Goal: Task Accomplishment & Management: Complete application form

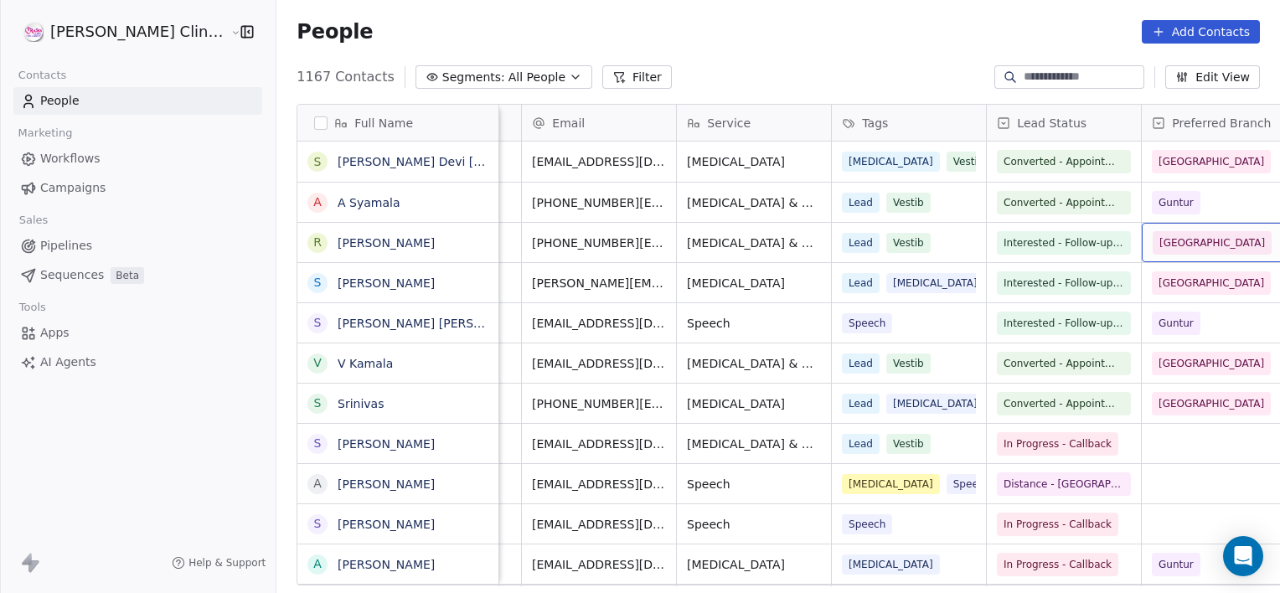
scroll to position [0, 442]
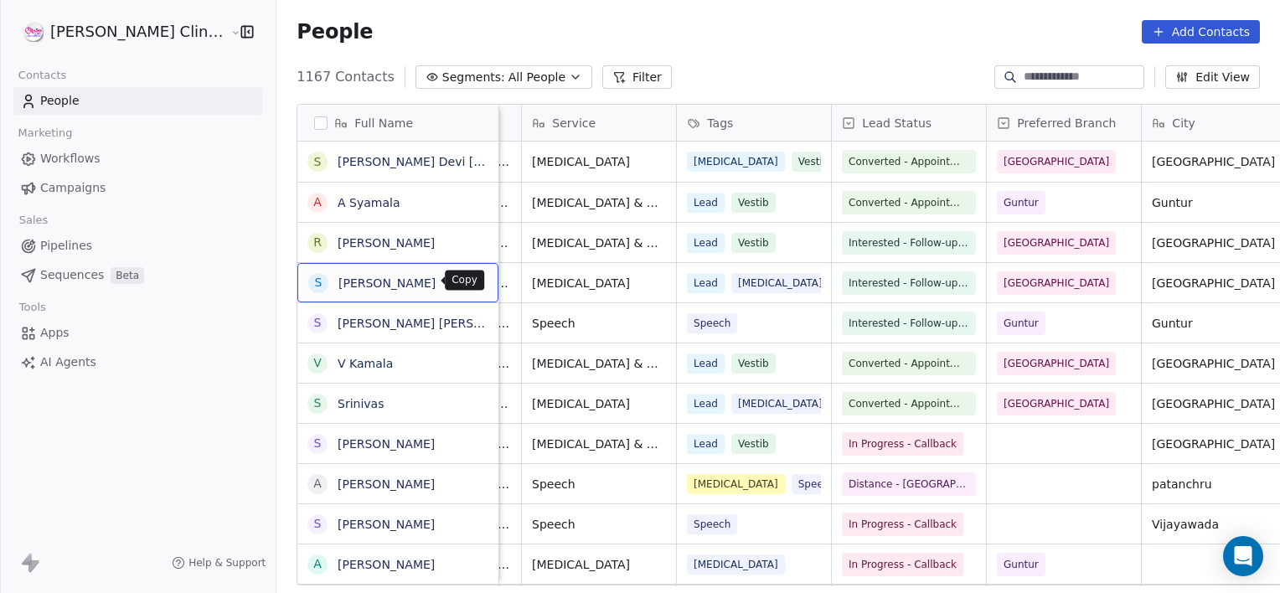
click at [471, 280] on icon "grid" at bounding box center [477, 280] width 13 height 13
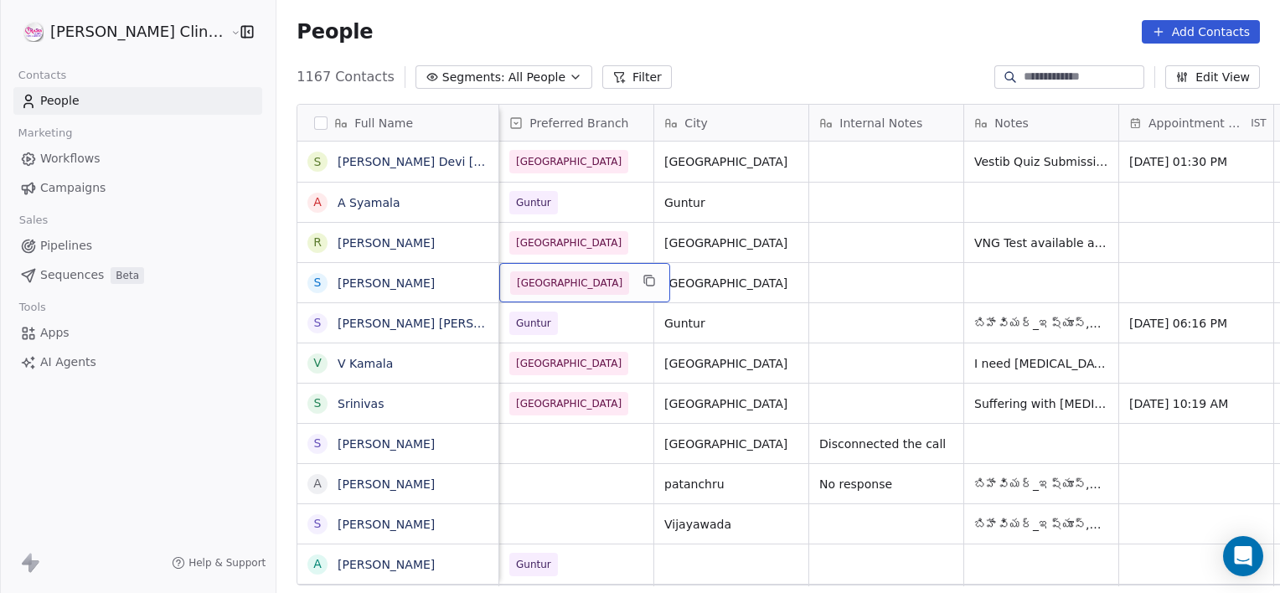
scroll to position [0, 774]
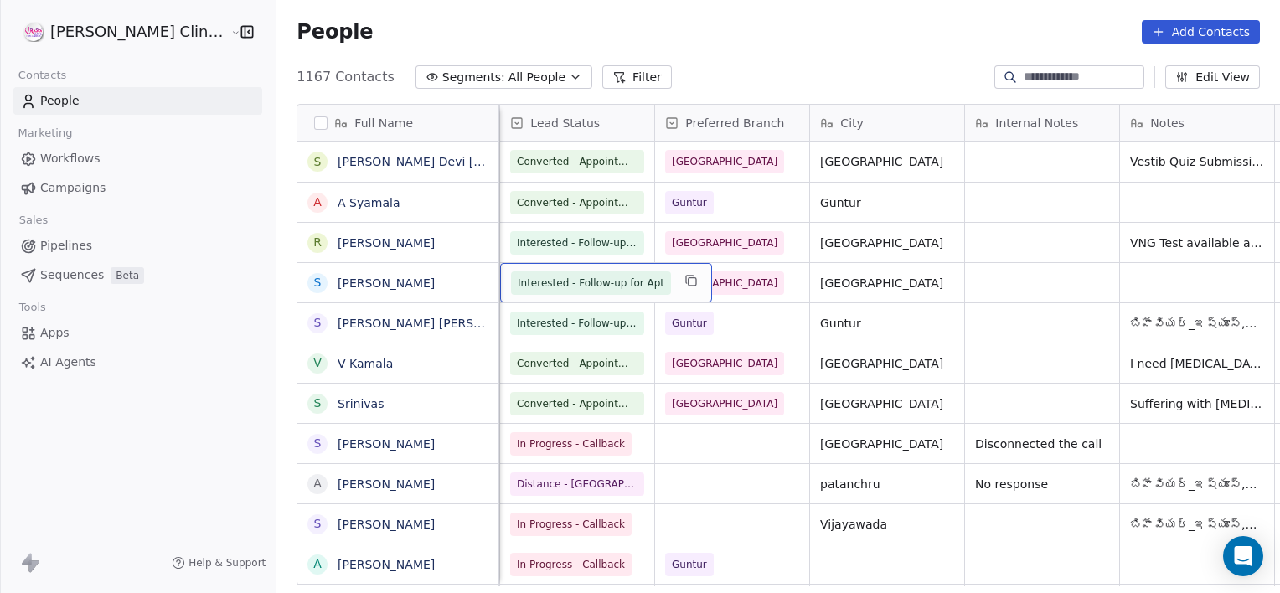
click at [539, 282] on span "Interested - Follow-up for Apt" at bounding box center [591, 283] width 147 height 17
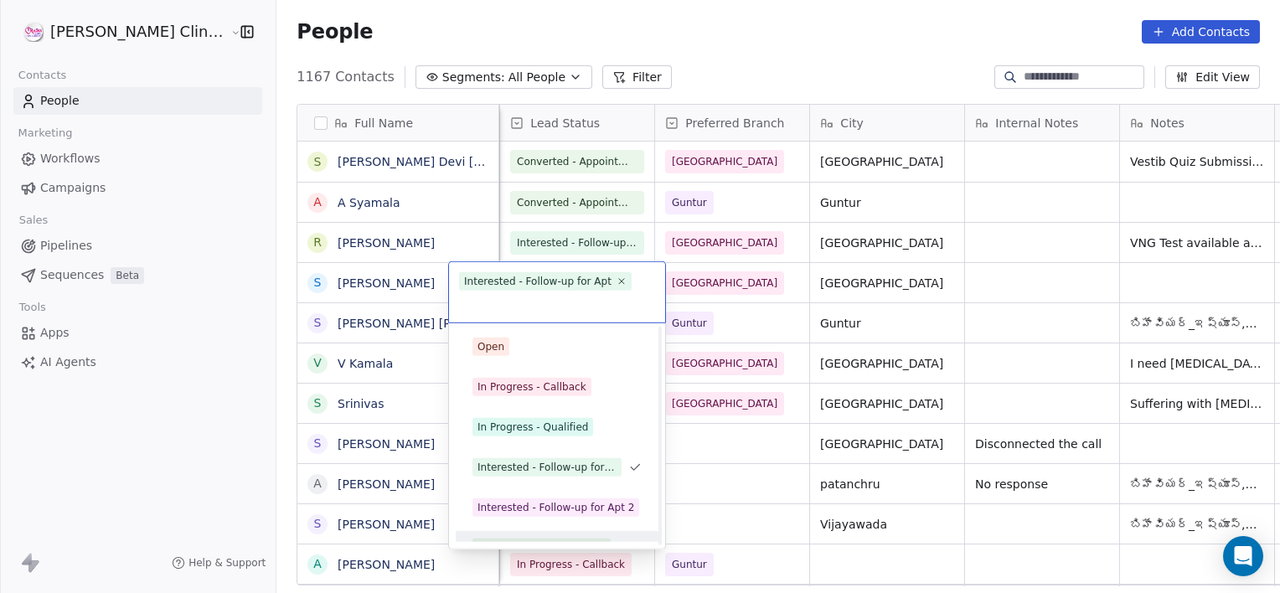
scroll to position [23, 0]
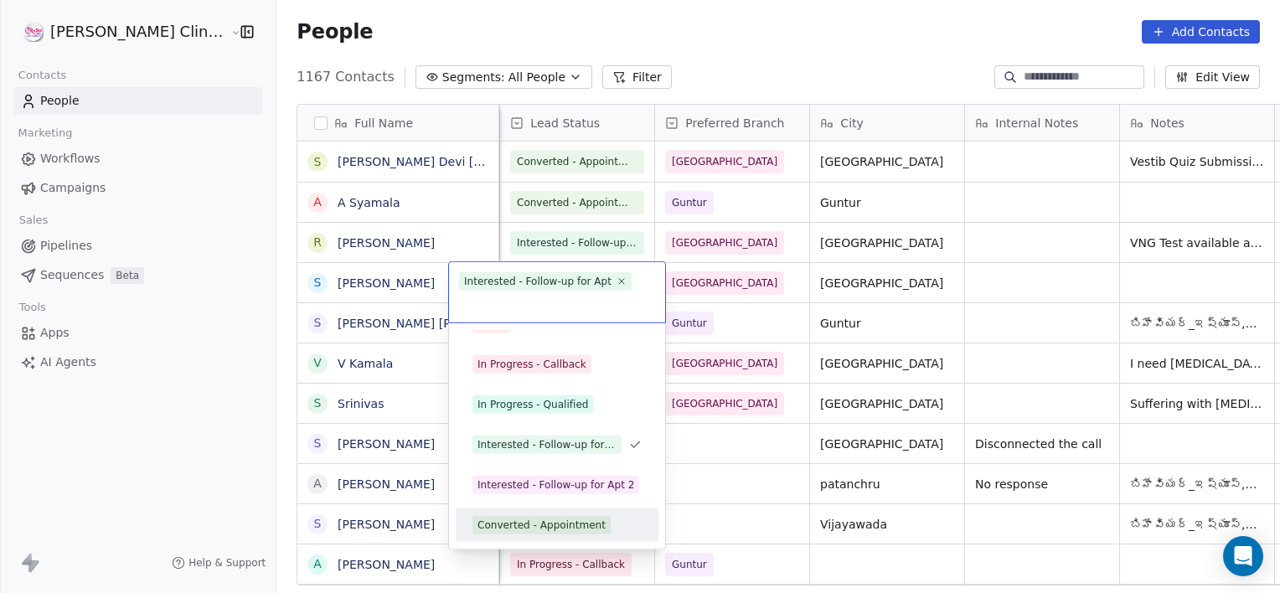
click at [530, 529] on div "Converted - Appointment" at bounding box center [541, 525] width 128 height 15
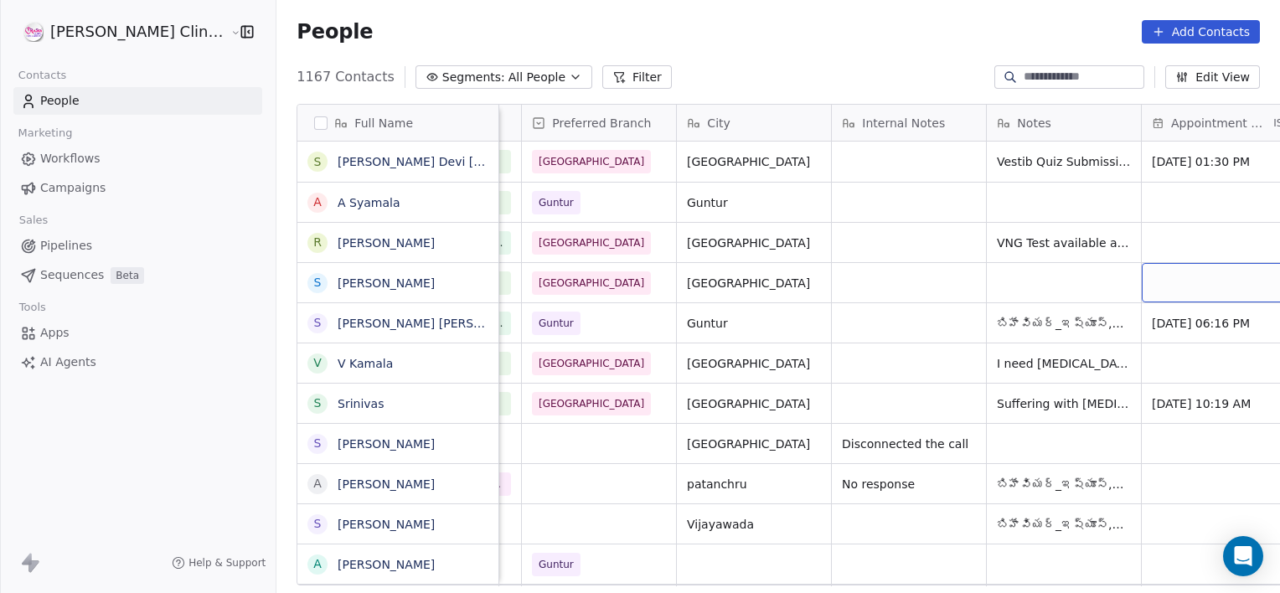
scroll to position [0, 1062]
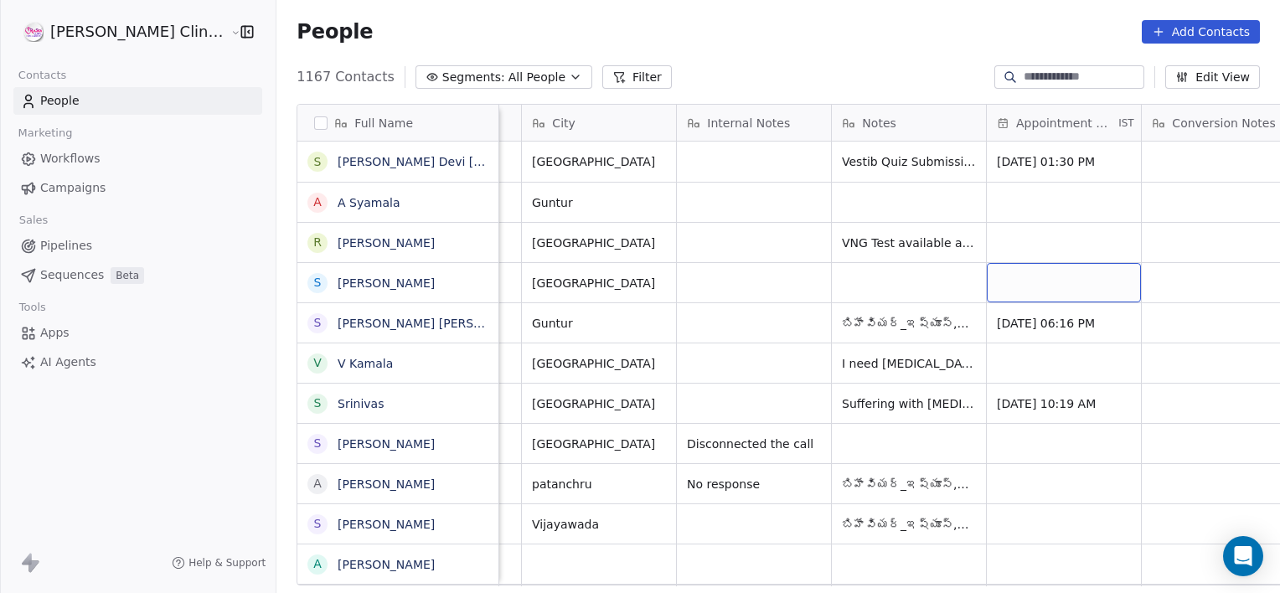
click at [1019, 277] on div "grid" at bounding box center [1064, 282] width 154 height 39
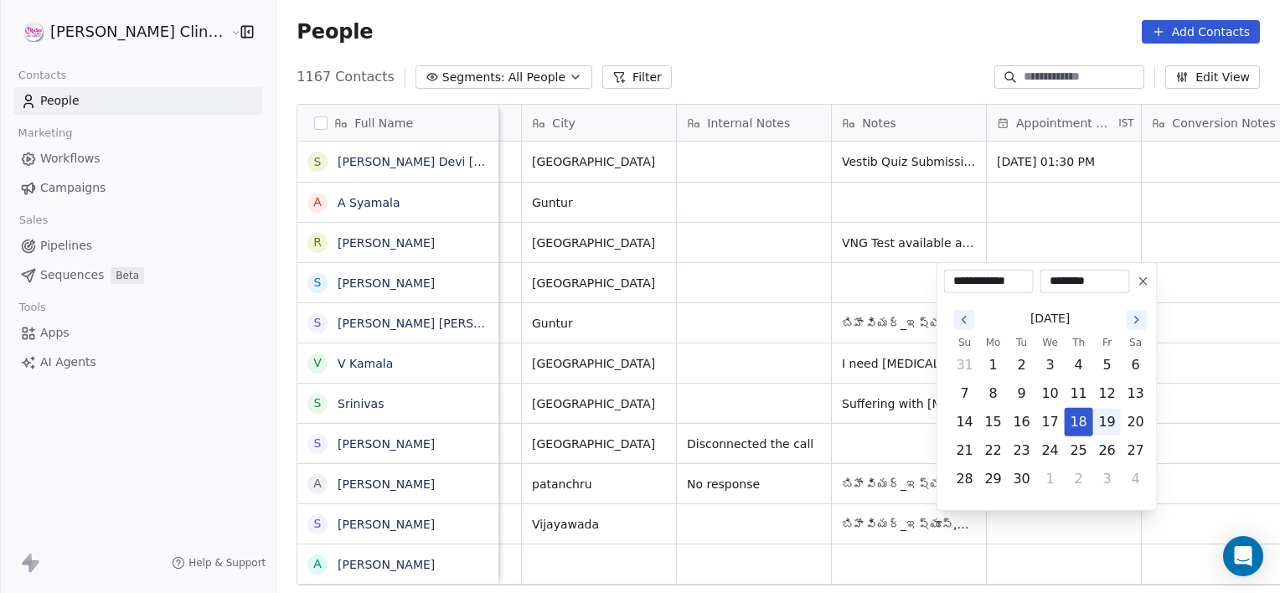
click at [1104, 420] on button "19" at bounding box center [1107, 422] width 27 height 27
type input "**********"
click at [907, 265] on html "[PERSON_NAME] Clinic External Contacts People Marketing Workflows Campaigns Sal…" at bounding box center [640, 296] width 1280 height 593
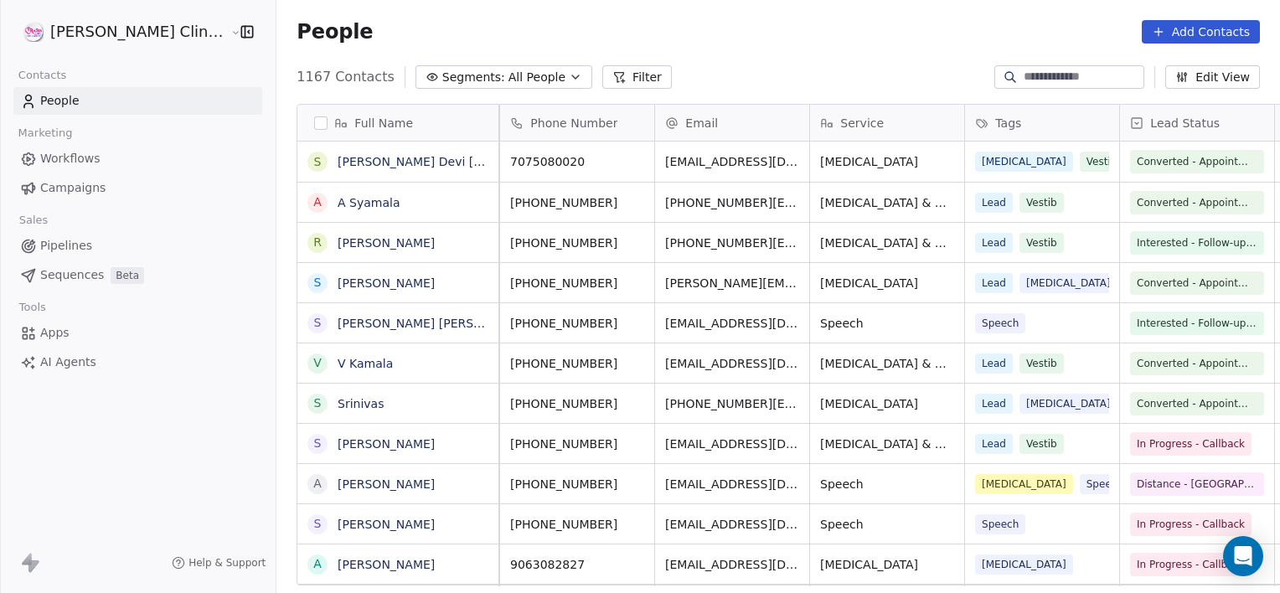
scroll to position [0, 0]
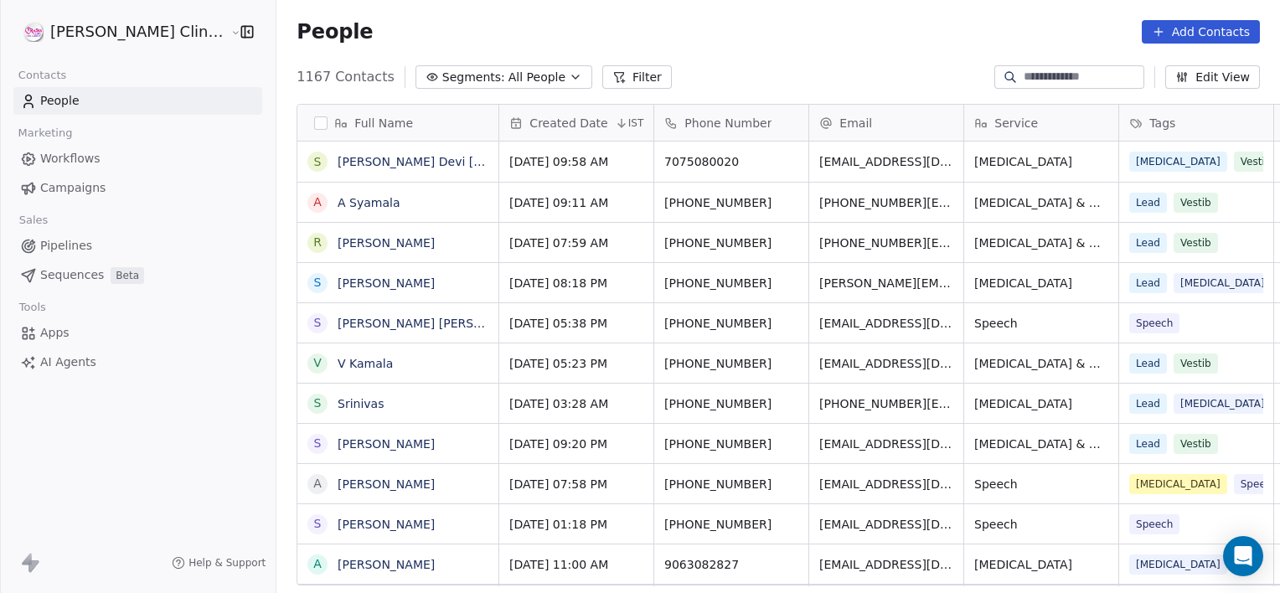
click at [1084, 77] on input at bounding box center [1082, 77] width 117 height 17
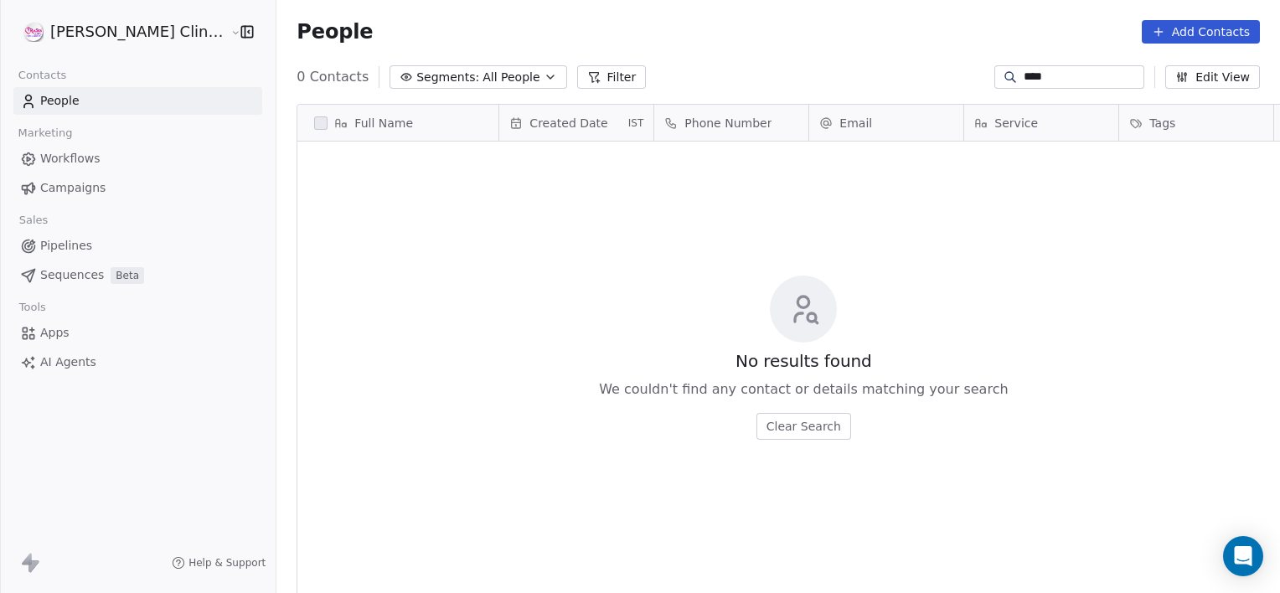
scroll to position [509, 1040]
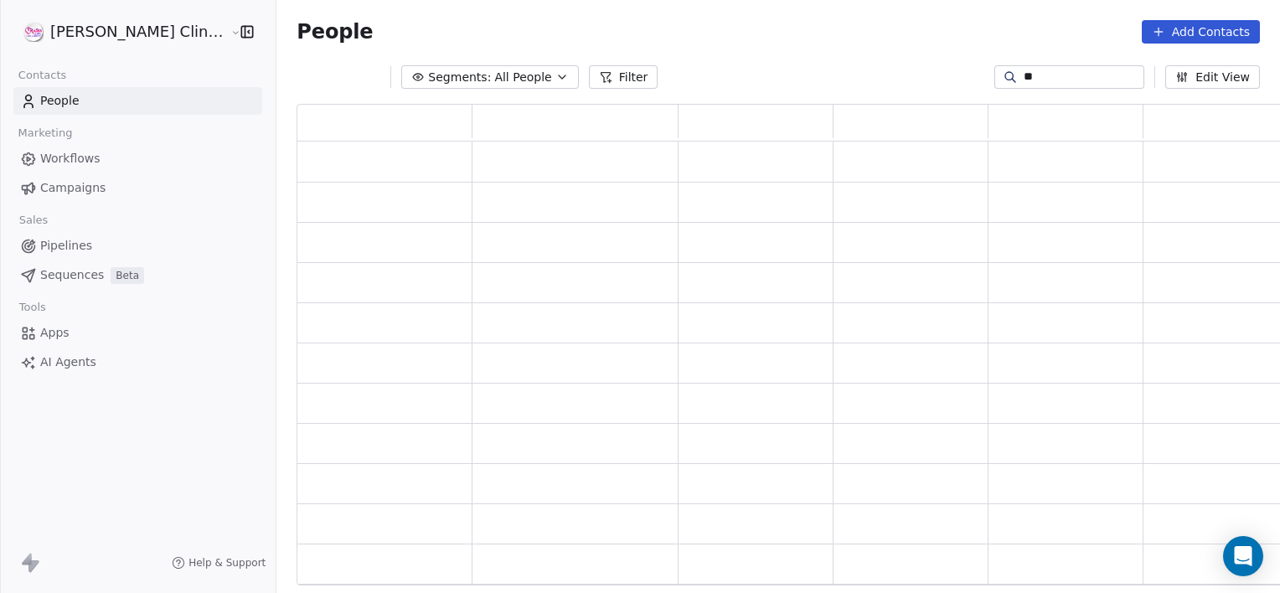
type input "*"
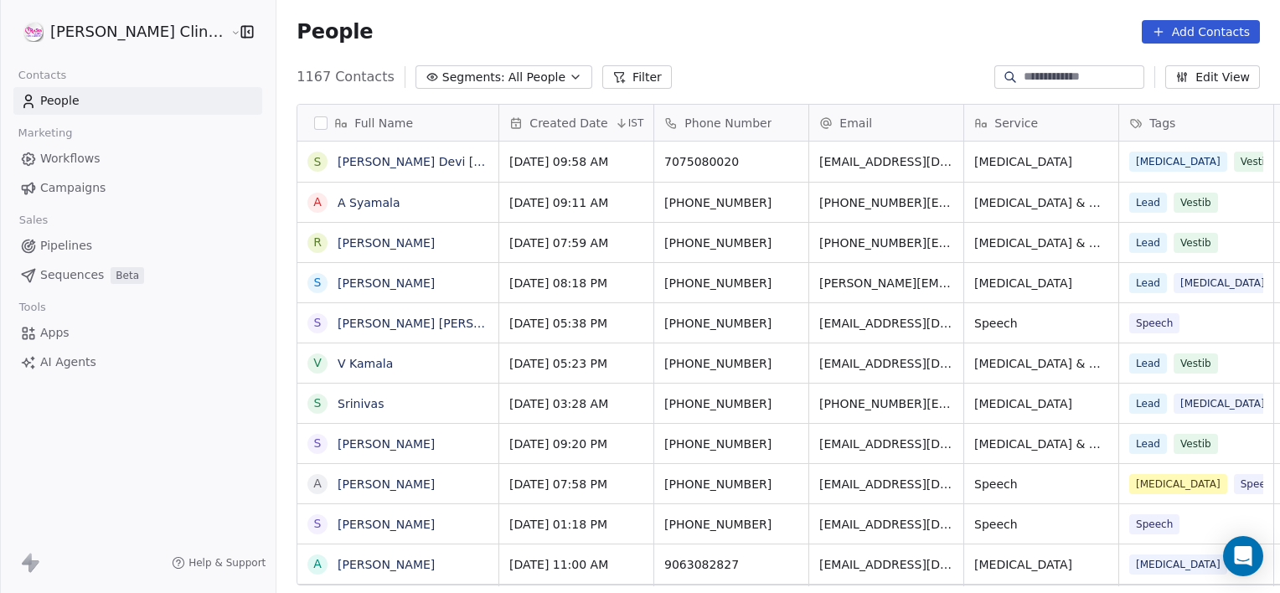
click at [1024, 74] on input at bounding box center [1082, 77] width 117 height 17
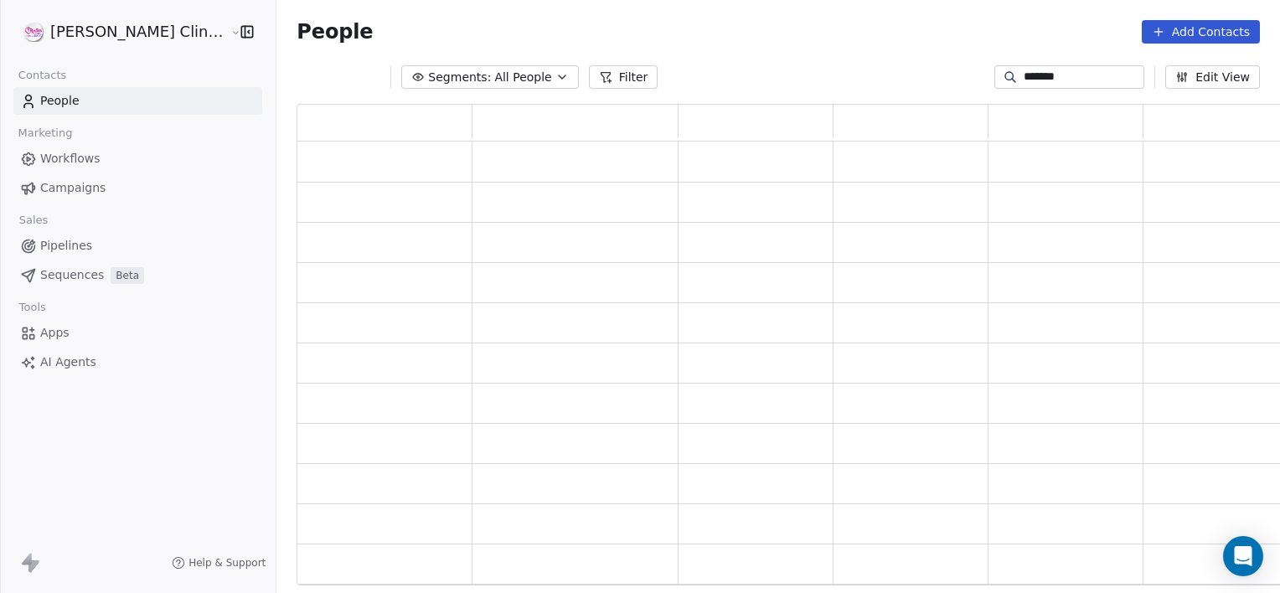
scroll to position [469, 1000]
type input "*"
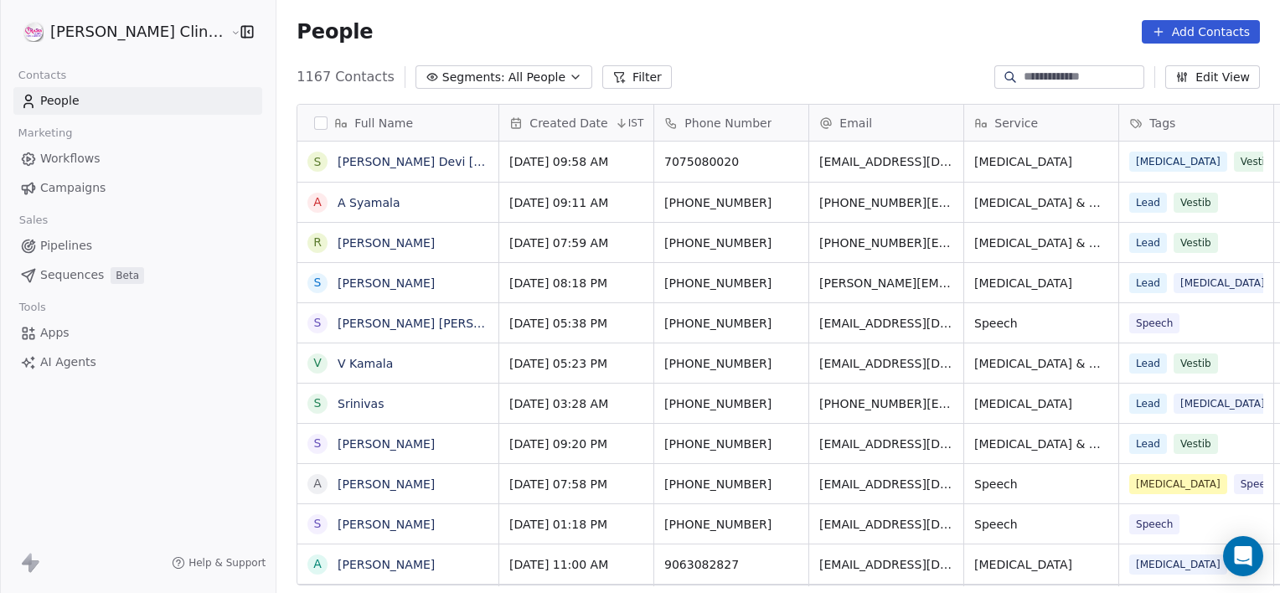
scroll to position [509, 1040]
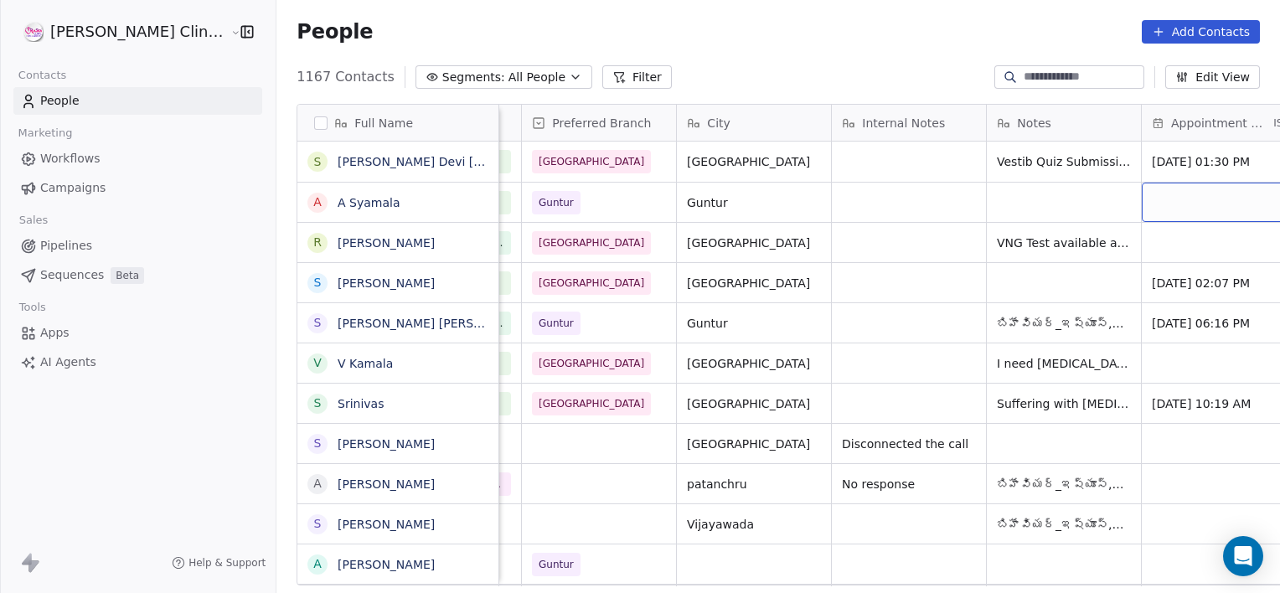
scroll to position [0, 1062]
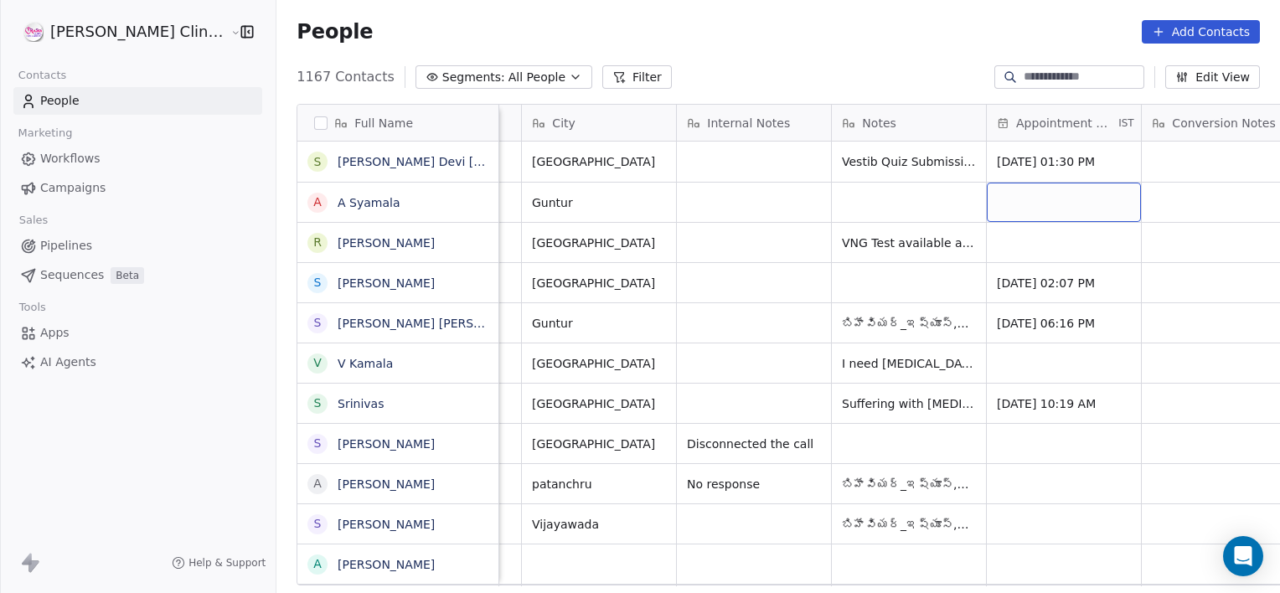
click at [1013, 201] on div "grid" at bounding box center [1064, 202] width 154 height 39
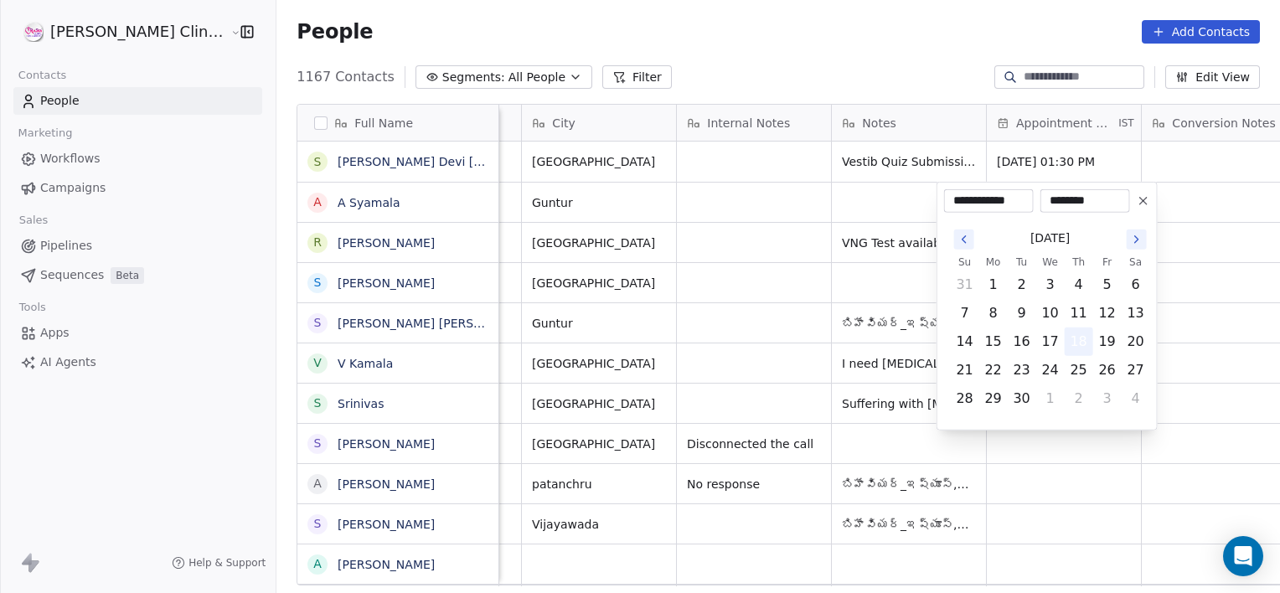
click at [1086, 338] on button "18" at bounding box center [1078, 341] width 27 height 27
click at [894, 217] on html "[PERSON_NAME] Clinic External Contacts People Marketing Workflows Campaigns Sal…" at bounding box center [640, 296] width 1280 height 593
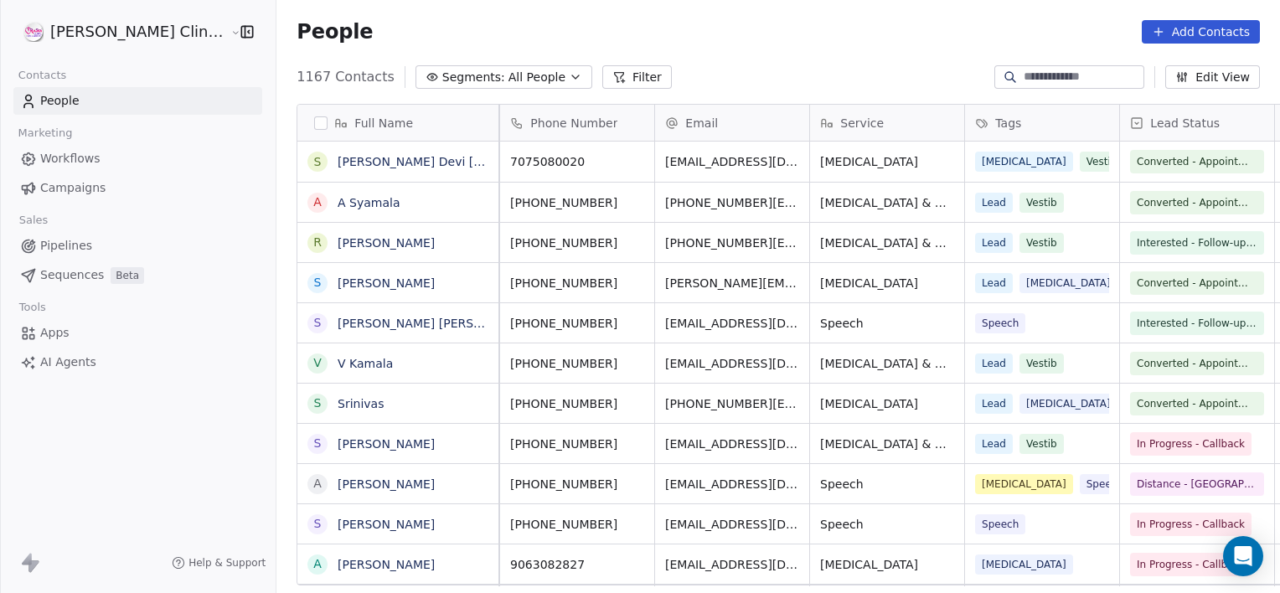
scroll to position [0, 0]
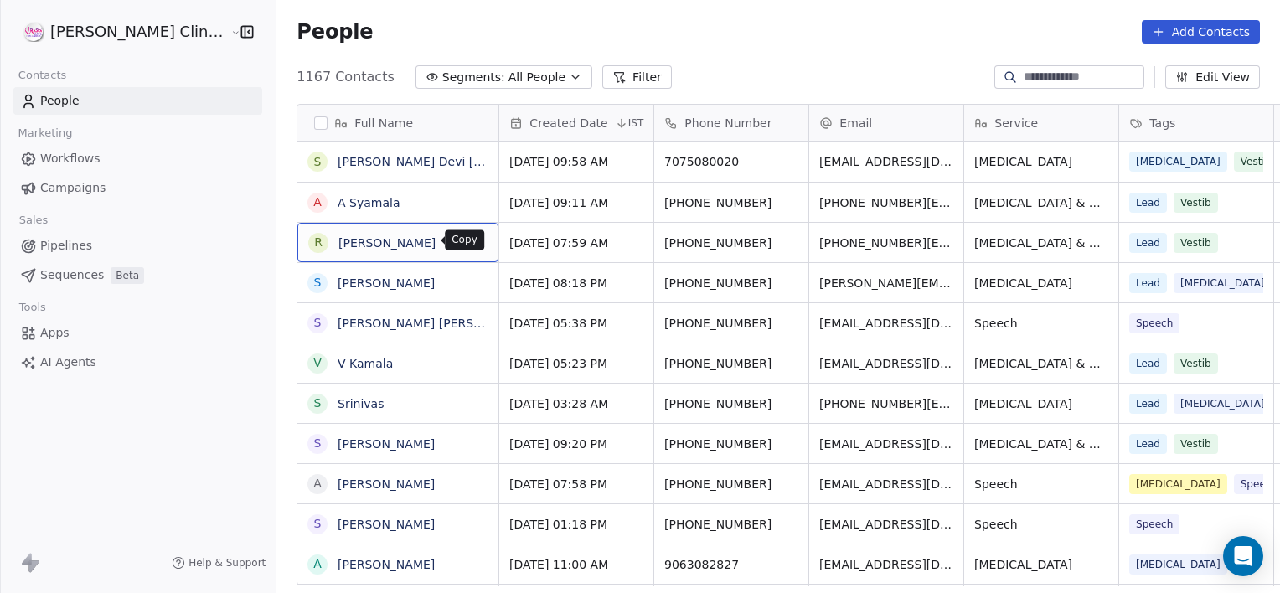
click at [475, 238] on icon "grid" at bounding box center [479, 242] width 8 height 8
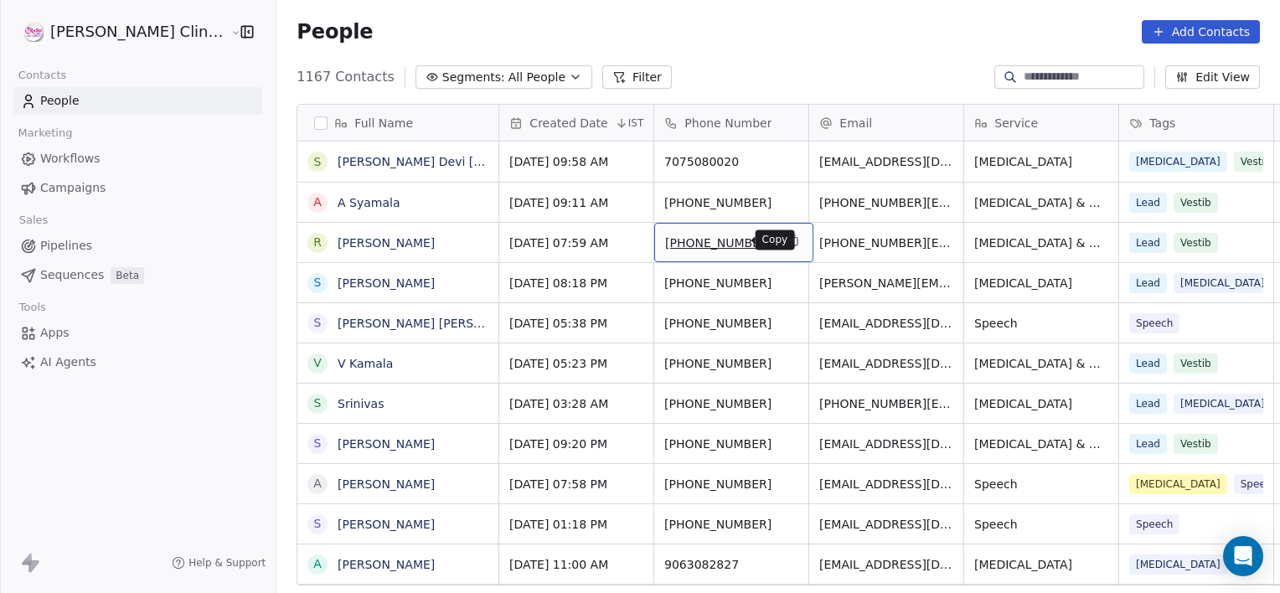
click at [787, 234] on icon "grid" at bounding box center [793, 240] width 13 height 13
type input "**********"
click at [714, 20] on html "[PERSON_NAME] Clinic External Contacts People Marketing Workflows Campaigns Sal…" at bounding box center [640, 296] width 1280 height 593
